Goal: Find specific page/section: Find specific page/section

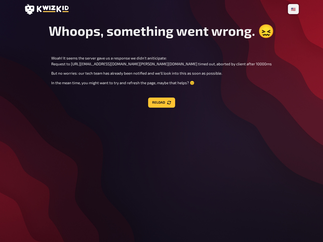
click at [161, 121] on div "🇩🇪 Deutsch 🇺🇸 English 🇳🇱 Nederlands Whoops, something went wrong. 😖 Woah! It se…" at bounding box center [161, 121] width 282 height 242
click at [294, 9] on li "🇺🇸 English" at bounding box center [293, 9] width 9 height 8
click at [161, 104] on button "Reload" at bounding box center [161, 103] width 27 height 10
